Goal: Task Accomplishment & Management: Use online tool/utility

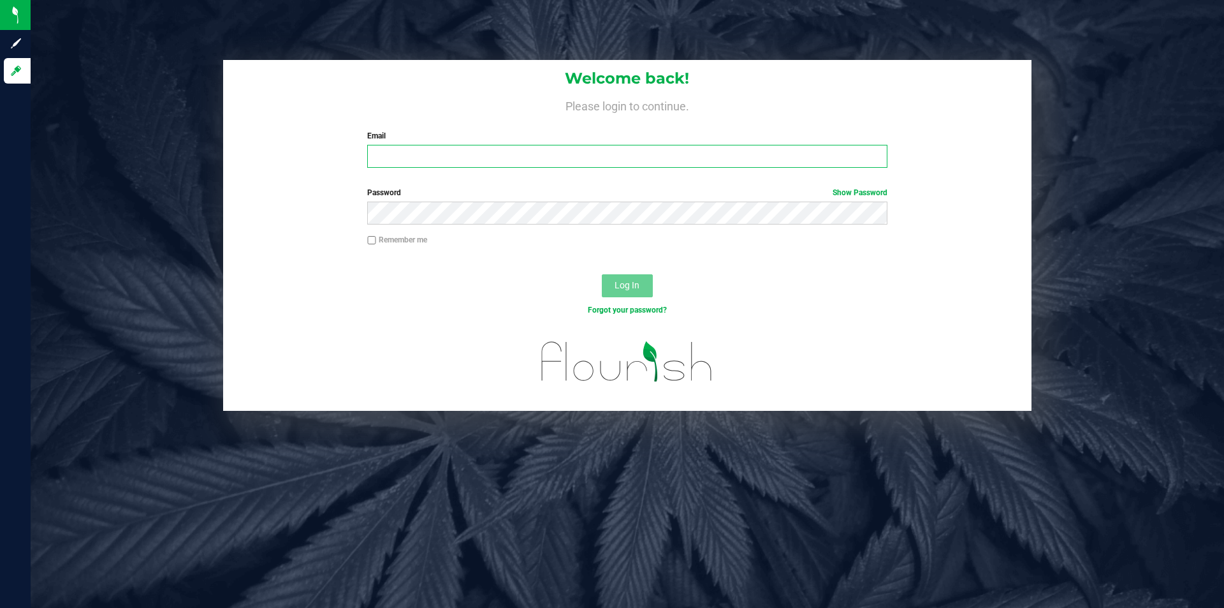
type input "[PERSON_NAME][EMAIL_ADDRESS][DOMAIN_NAME]"
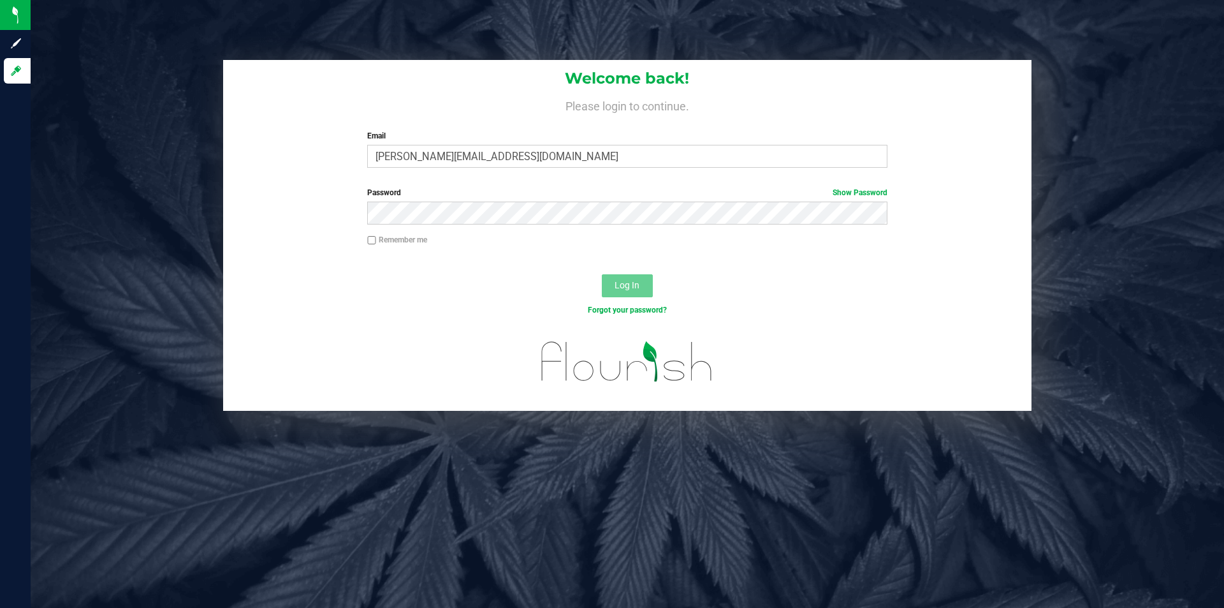
click at [374, 237] on input "Remember me" at bounding box center [371, 240] width 9 height 9
checkbox input "true"
click at [628, 277] on button "Log In" at bounding box center [627, 285] width 51 height 23
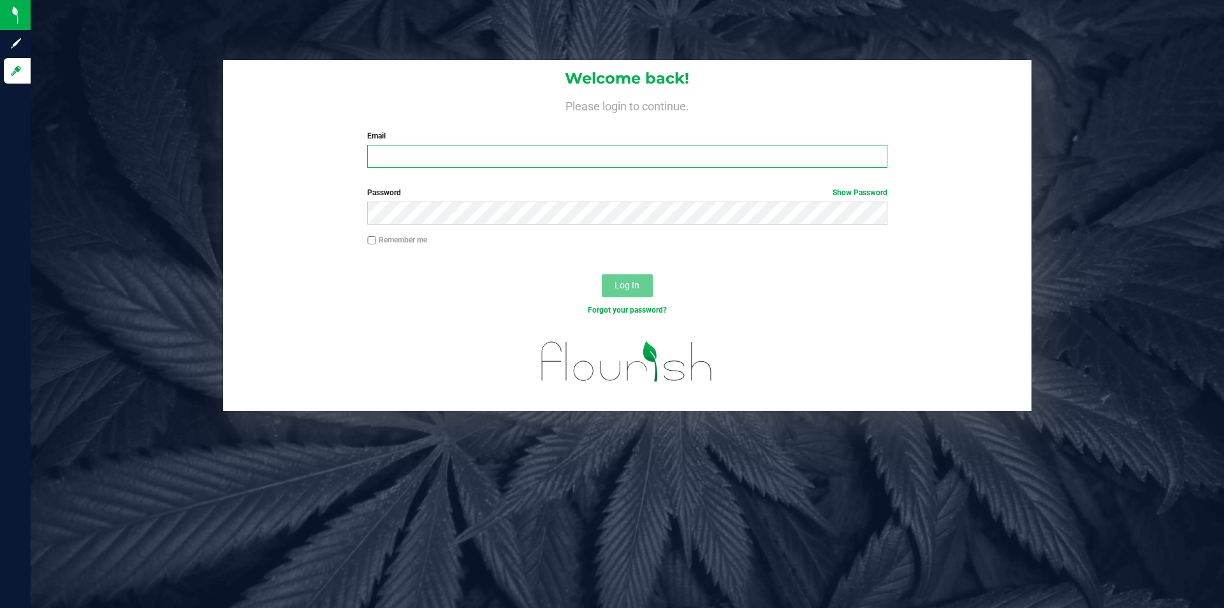
type input "[PERSON_NAME][EMAIL_ADDRESS][DOMAIN_NAME]"
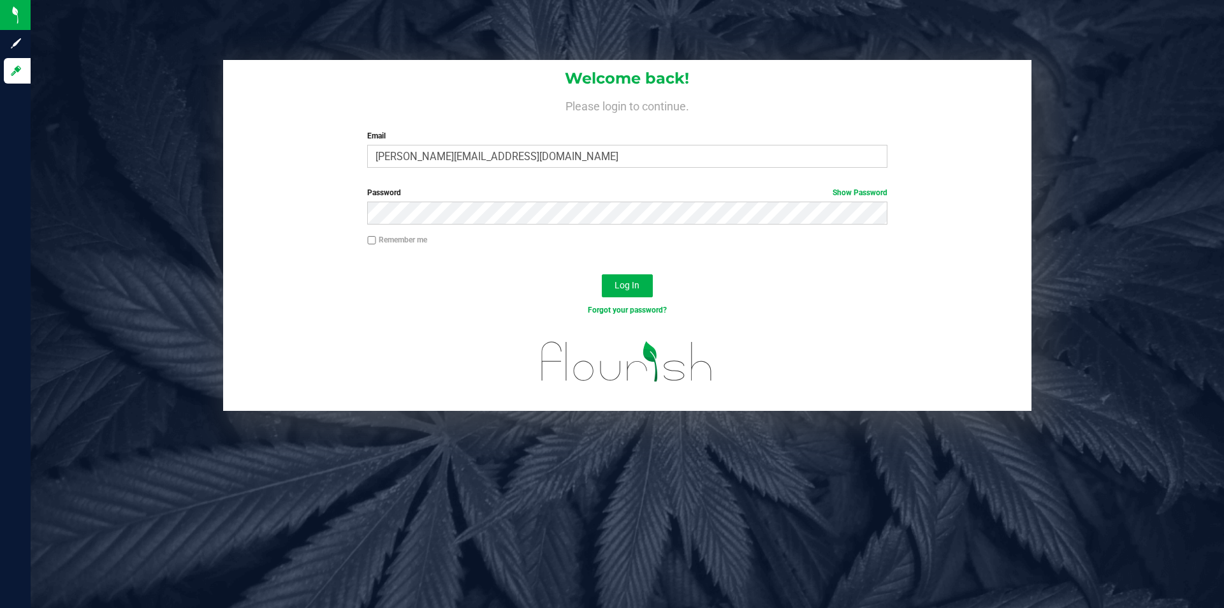
click at [372, 237] on input "Remember me" at bounding box center [371, 240] width 9 height 9
checkbox input "true"
click at [630, 284] on span "Log In" at bounding box center [627, 285] width 25 height 10
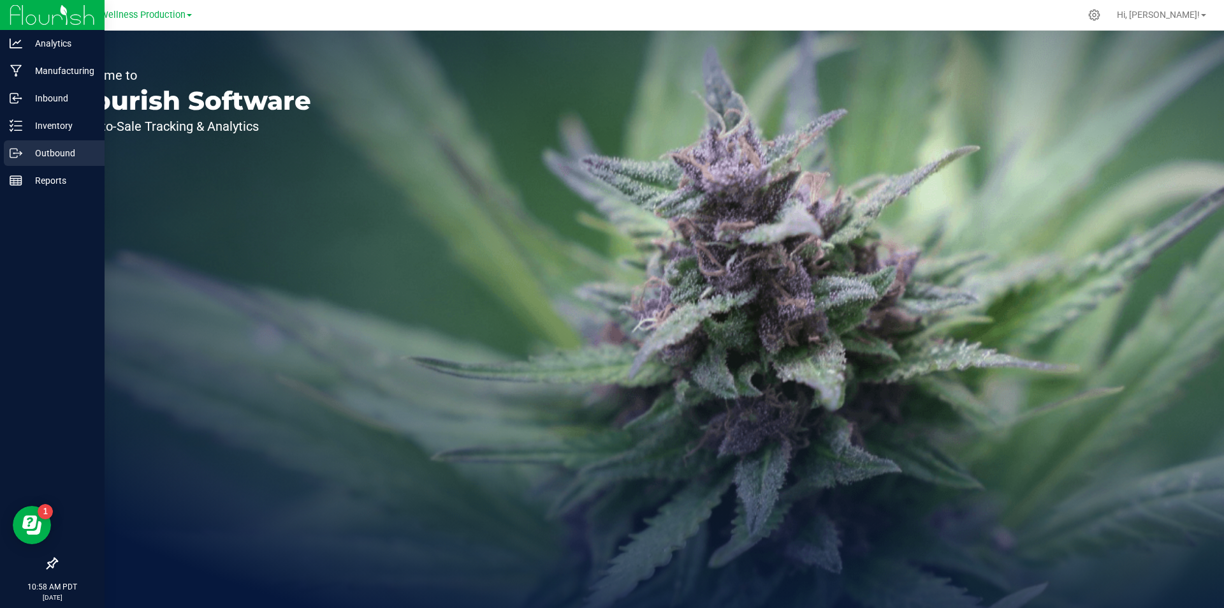
click at [31, 152] on p "Outbound" at bounding box center [60, 152] width 77 height 15
